Goal: Share content

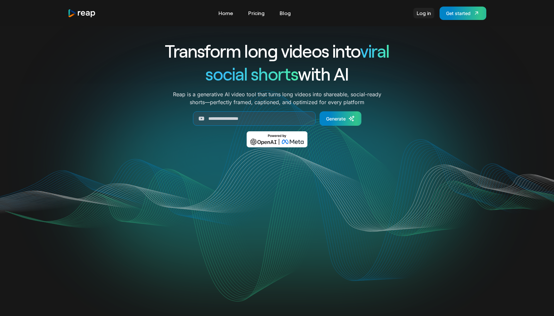
click at [422, 16] on link "Log in" at bounding box center [424, 13] width 21 height 10
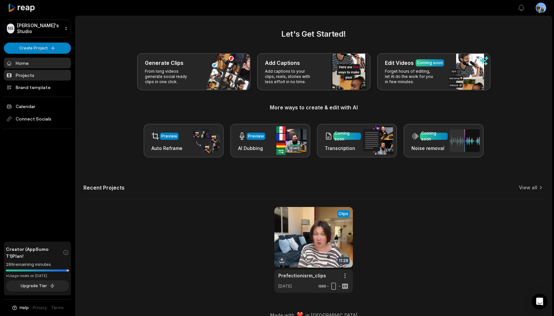
click at [32, 71] on link "Projects" at bounding box center [37, 75] width 67 height 11
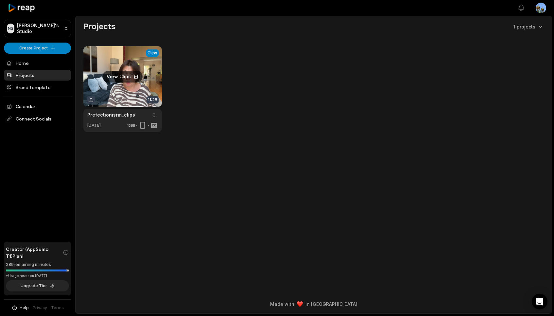
click at [132, 59] on link at bounding box center [122, 89] width 79 height 86
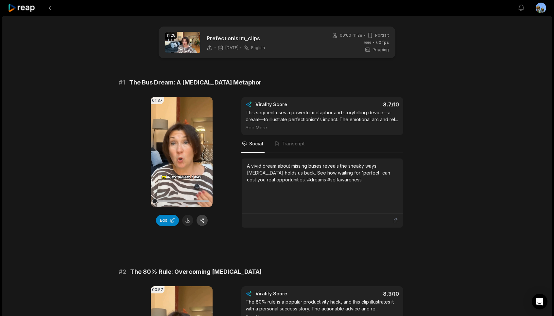
click at [203, 220] on button "button" at bounding box center [202, 220] width 11 height 11
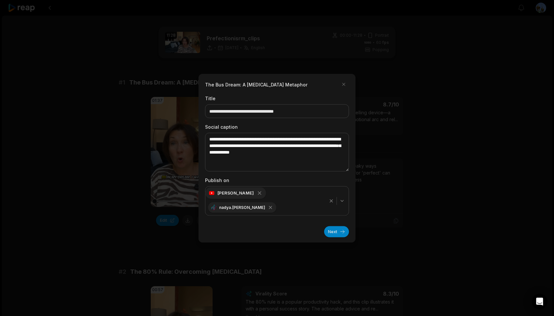
click at [257, 196] on icon "button" at bounding box center [260, 193] width 6 height 6
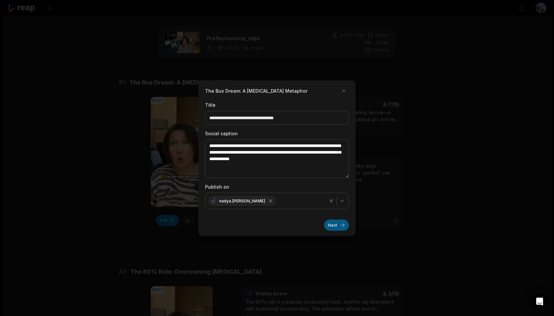
click at [338, 224] on button "Next" at bounding box center [336, 224] width 25 height 11
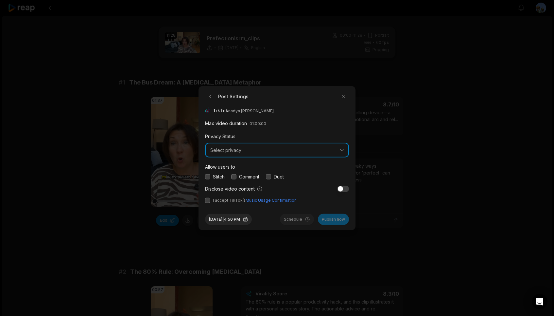
click at [345, 150] on button "Select privacy" at bounding box center [277, 149] width 144 height 15
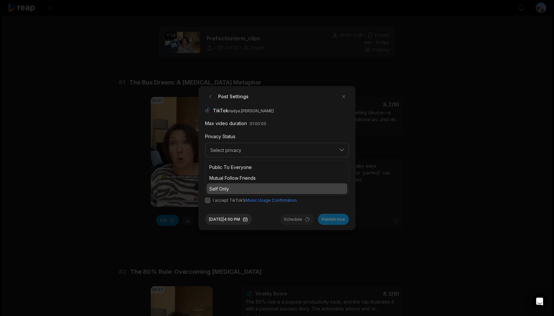
click at [309, 185] on div "Self Only" at bounding box center [277, 188] width 141 height 11
click at [236, 175] on button "button" at bounding box center [233, 176] width 5 height 5
click at [210, 200] on button "button" at bounding box center [207, 200] width 5 height 5
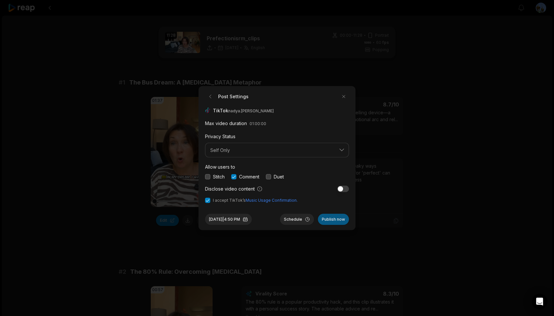
click at [332, 218] on button "Publish now" at bounding box center [333, 219] width 31 height 11
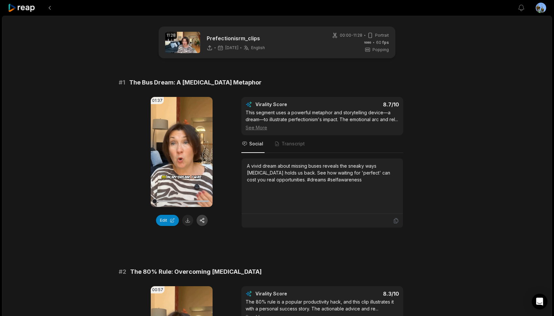
click at [204, 221] on button "button" at bounding box center [202, 220] width 11 height 11
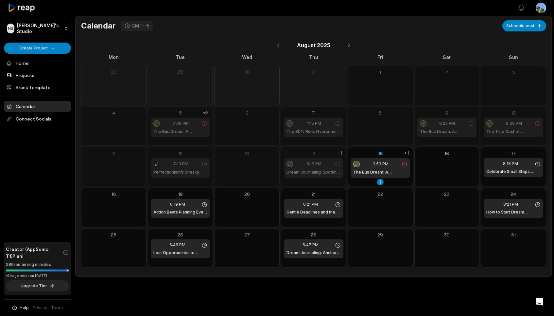
click at [387, 164] on span "3:53 PM" at bounding box center [381, 164] width 16 height 6
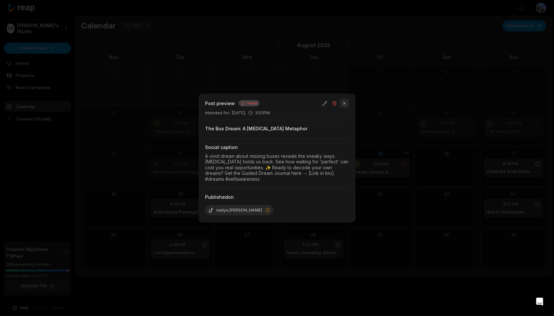
click at [344, 102] on button "button" at bounding box center [344, 102] width 9 height 9
